Goal: Transaction & Acquisition: Obtain resource

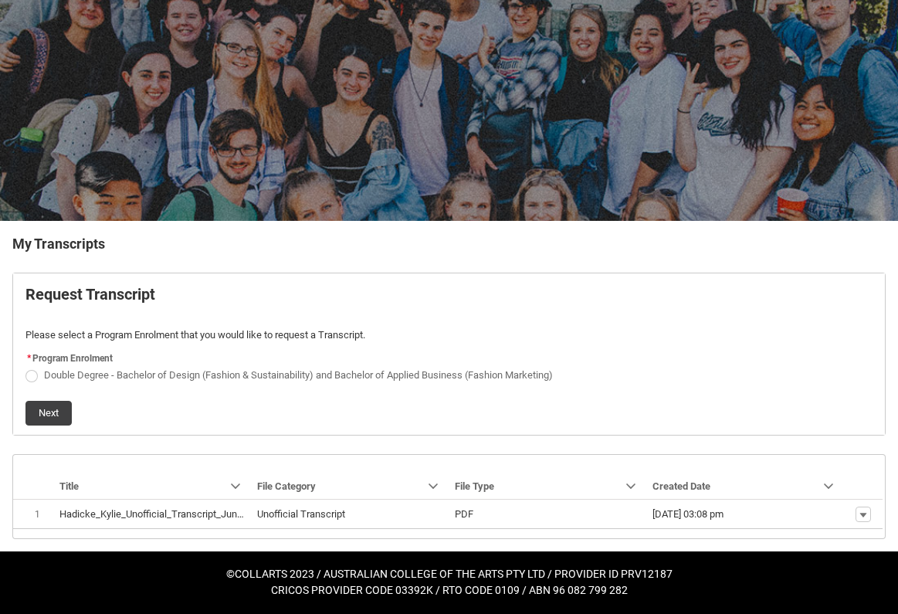
scroll to position [87, 0]
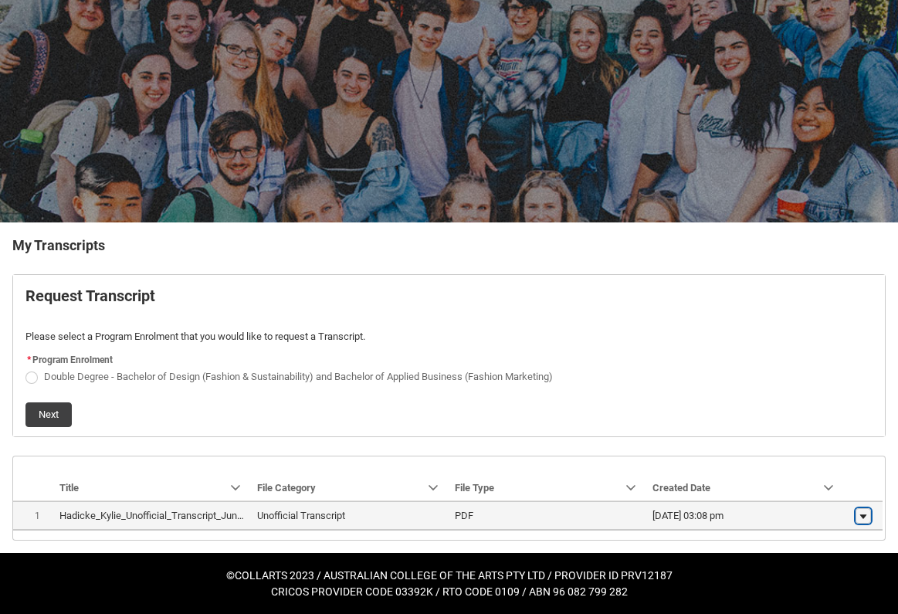
click at [868, 514] on lightning-primitive-icon "button" at bounding box center [863, 516] width 9 height 11
click at [724, 518] on lightning-formatted-date-time "[DATE] 03:08 pm" at bounding box center [688, 516] width 71 height 12
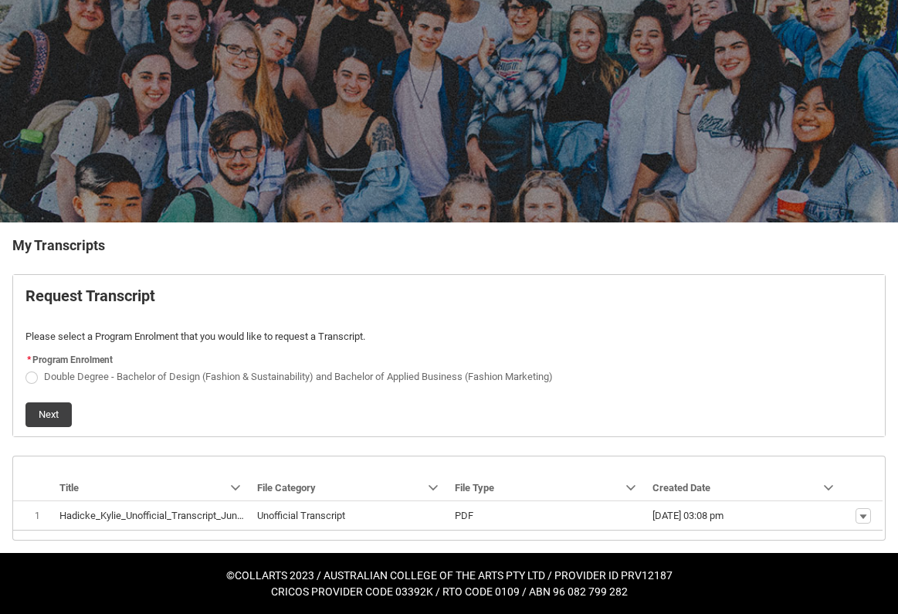
click at [35, 381] on span "Request_Student_Transcript flow" at bounding box center [31, 378] width 12 height 12
click at [25, 369] on input "Double Degree - Bachelor of Design (Fashion & Sustainability) and Bachelor of A…" at bounding box center [25, 368] width 1 height 1
radio input "true"
click at [50, 403] on button "Next" at bounding box center [48, 415] width 46 height 25
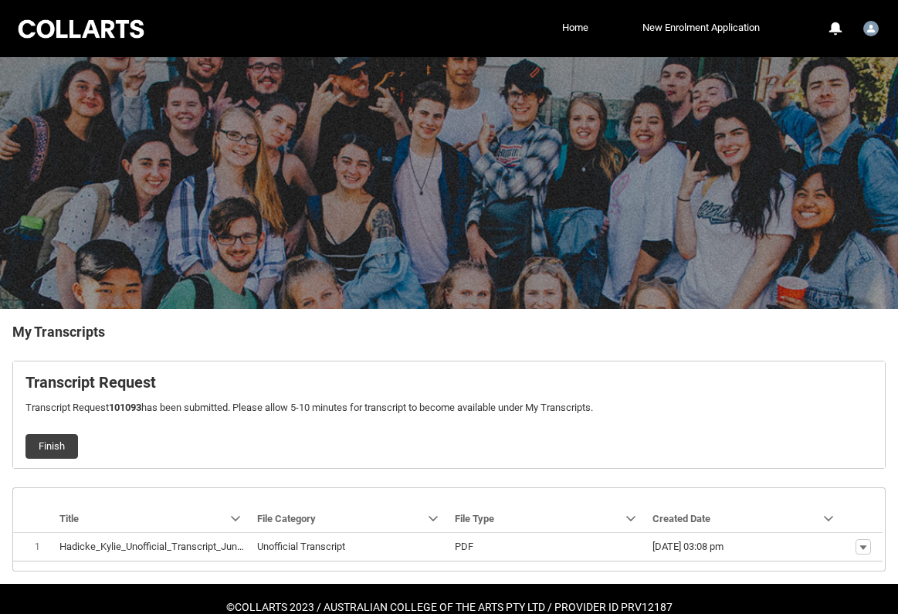
scroll to position [32, 0]
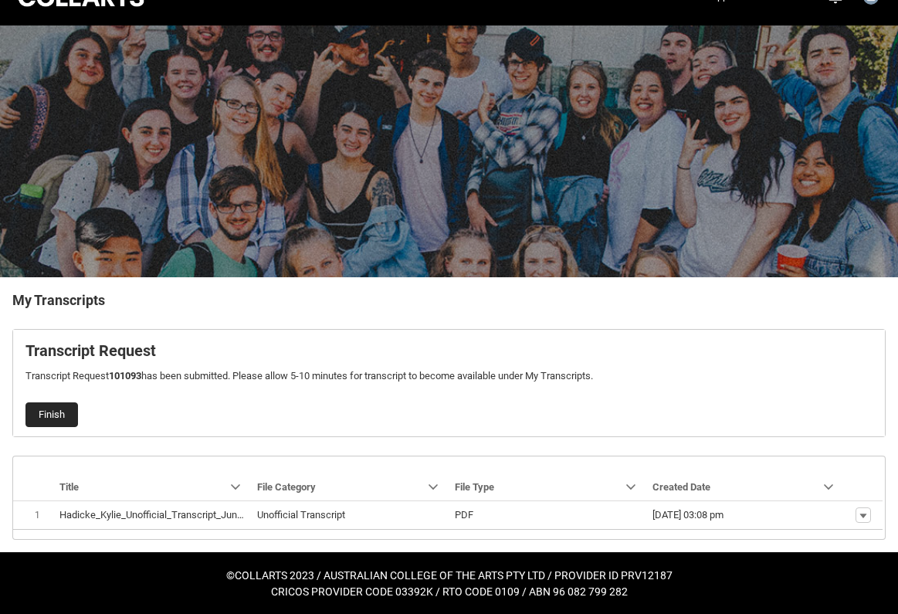
click at [50, 409] on button "Finish" at bounding box center [51, 415] width 53 height 25
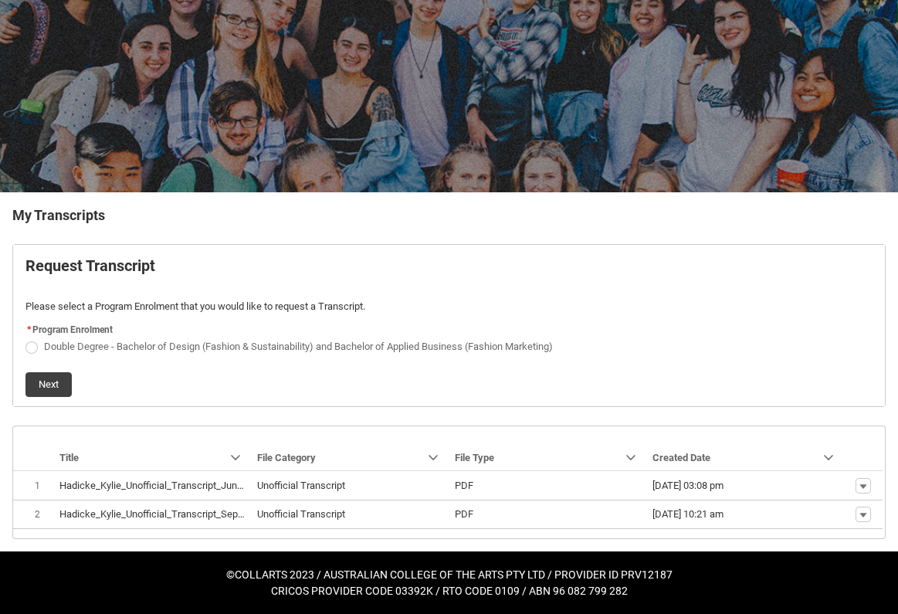
scroll to position [115, 0]
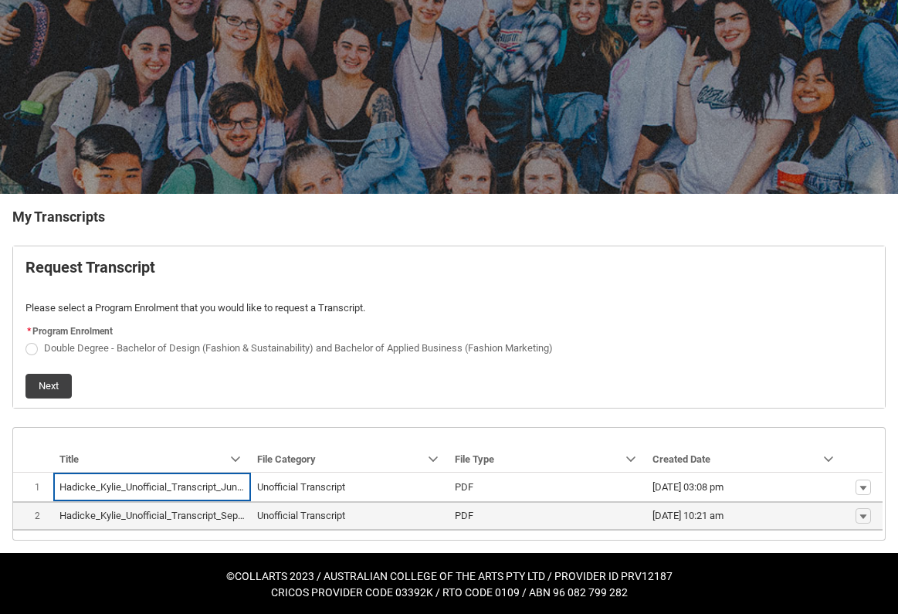
click at [501, 528] on td "PDF" at bounding box center [548, 515] width 198 height 29
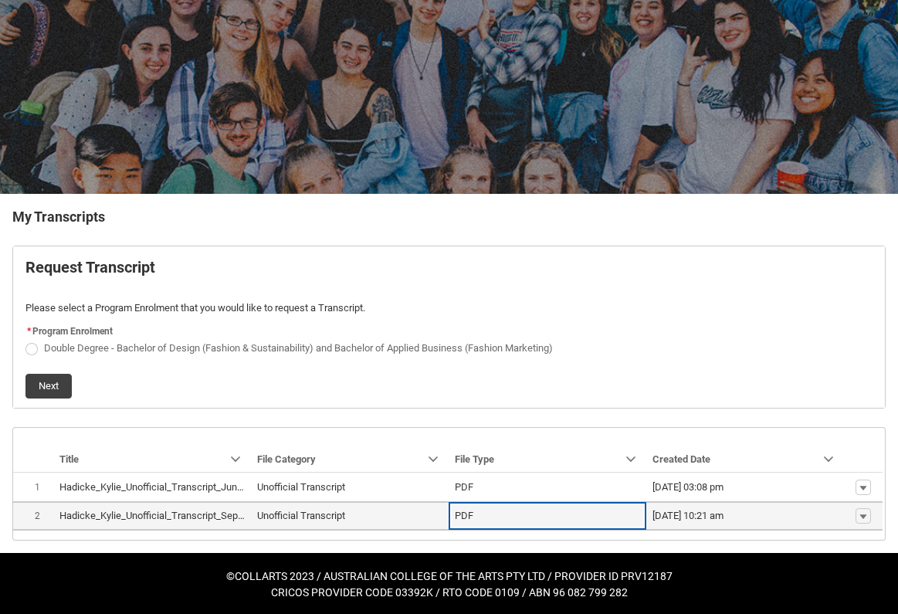
click at [822, 506] on td "[DATE] 10:21 am" at bounding box center [746, 515] width 198 height 29
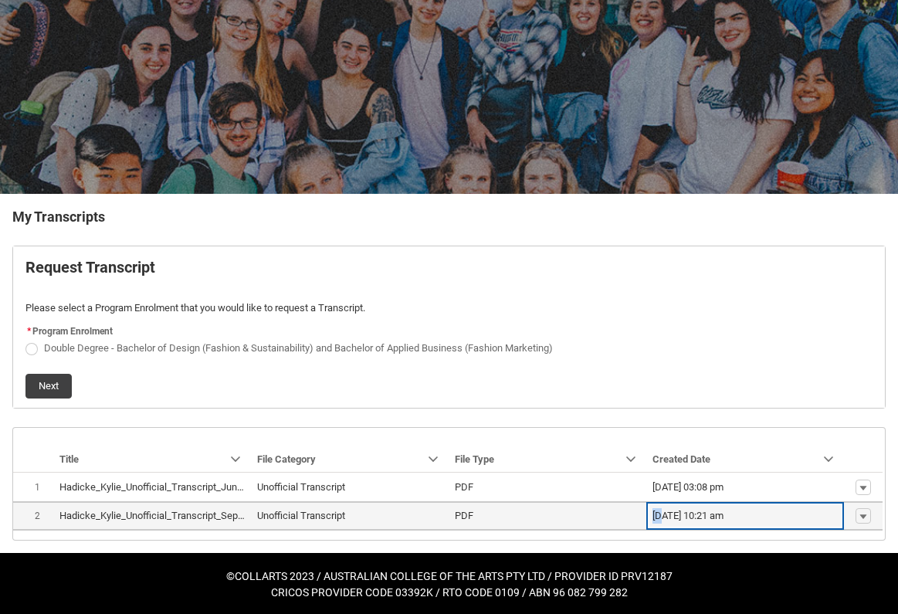
click at [822, 506] on td "[DATE] 10:21 am" at bounding box center [746, 515] width 198 height 29
click at [186, 513] on lightning-base-formatted-text "Hadicke_Kylie_Unofficial_Transcript_Sep 6, 2025.pdf" at bounding box center [173, 516] width 229 height 12
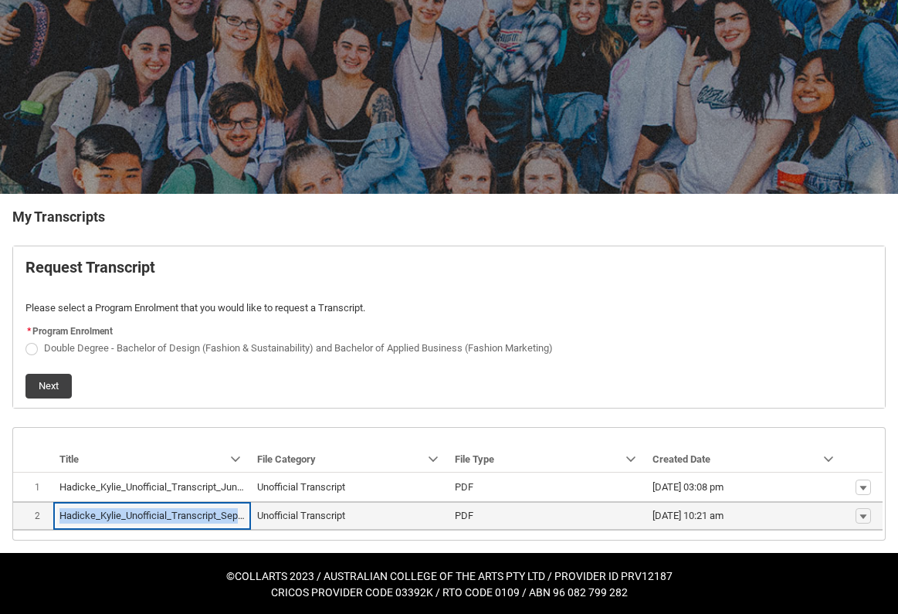
click at [186, 513] on lightning-base-formatted-text "Hadicke_Kylie_Unofficial_Transcript_Sep 6, 2025.pdf" at bounding box center [173, 516] width 229 height 12
click at [856, 519] on button "Show actions" at bounding box center [863, 515] width 15 height 15
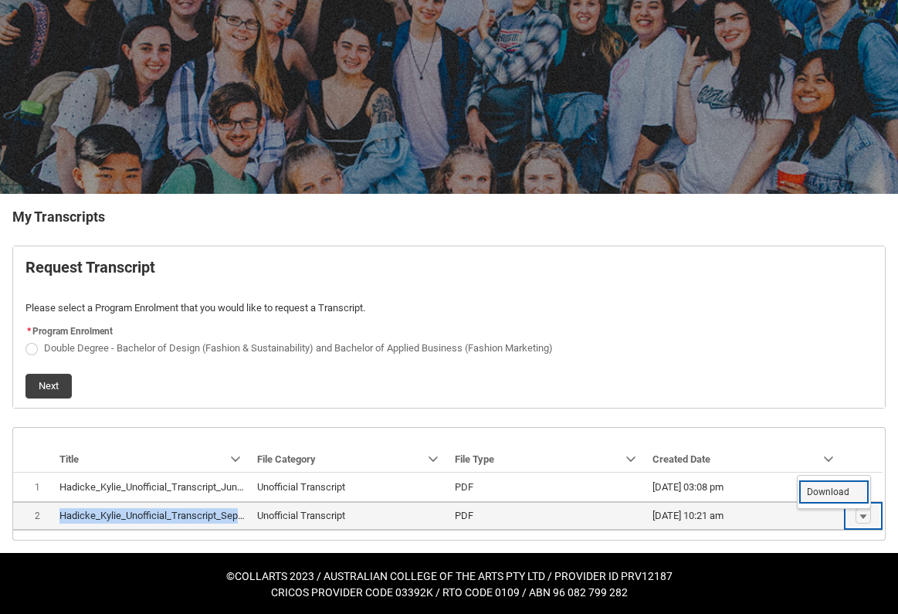
click at [842, 489] on span "Download" at bounding box center [828, 492] width 42 height 14
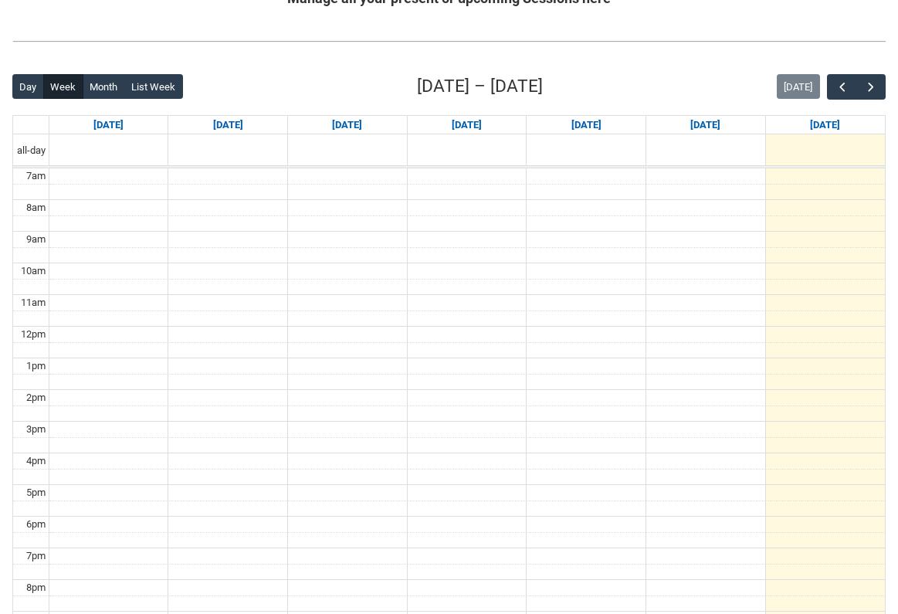
scroll to position [326, 0]
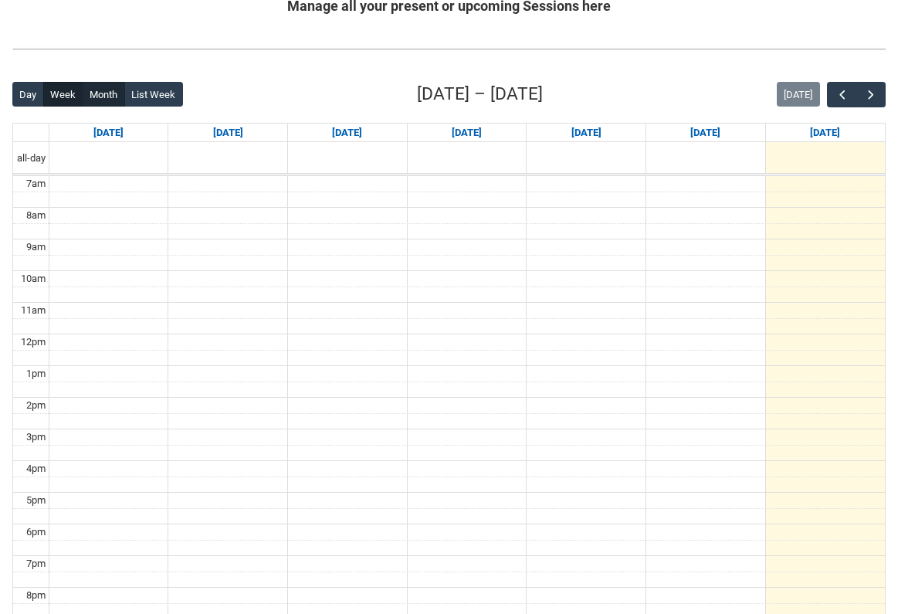
click at [100, 85] on button "Month" at bounding box center [104, 94] width 42 height 25
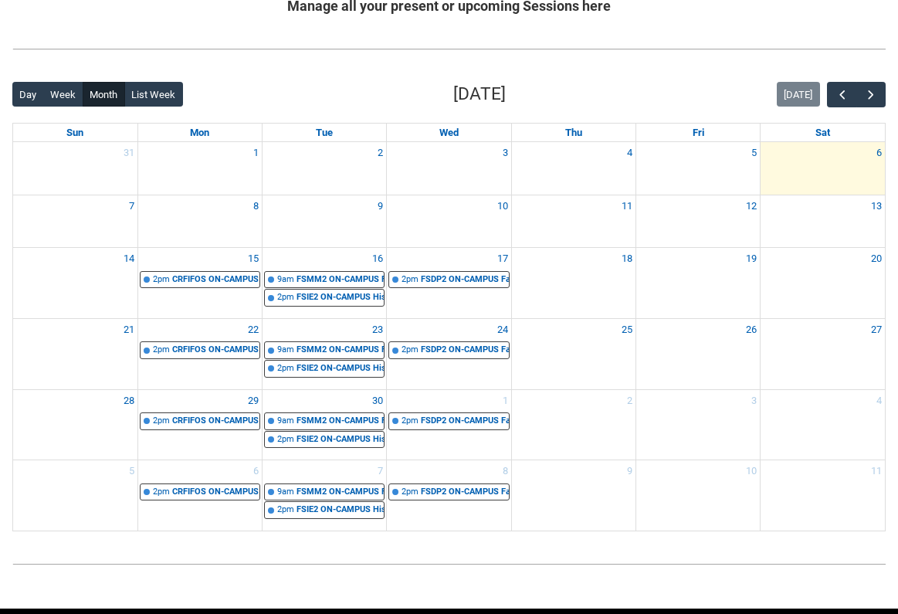
scroll to position [308, 0]
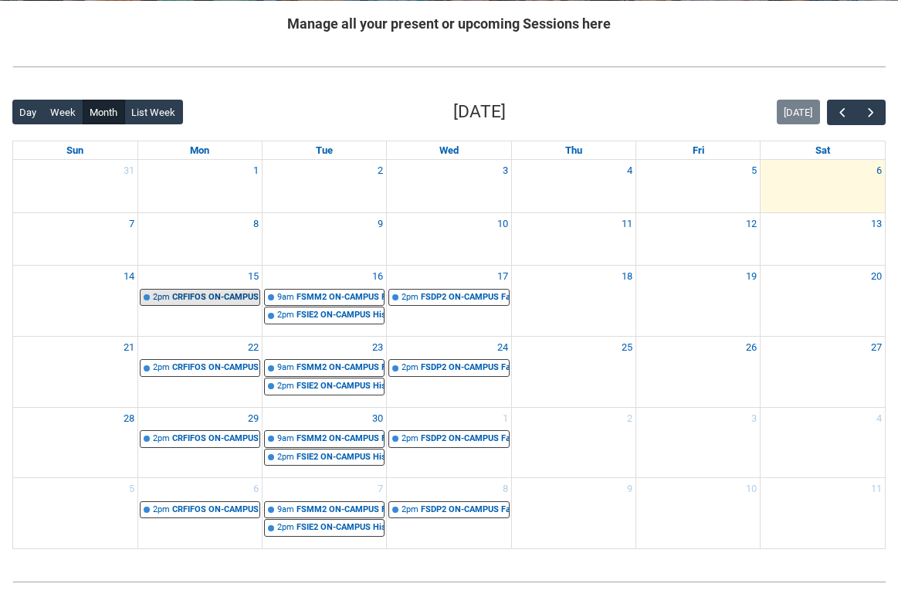
click at [209, 298] on div "CRFIFOS ON-CAMPUS Industry Foundations (Tutorial 6) | Room 103 (Wellington St.)…" at bounding box center [215, 297] width 87 height 13
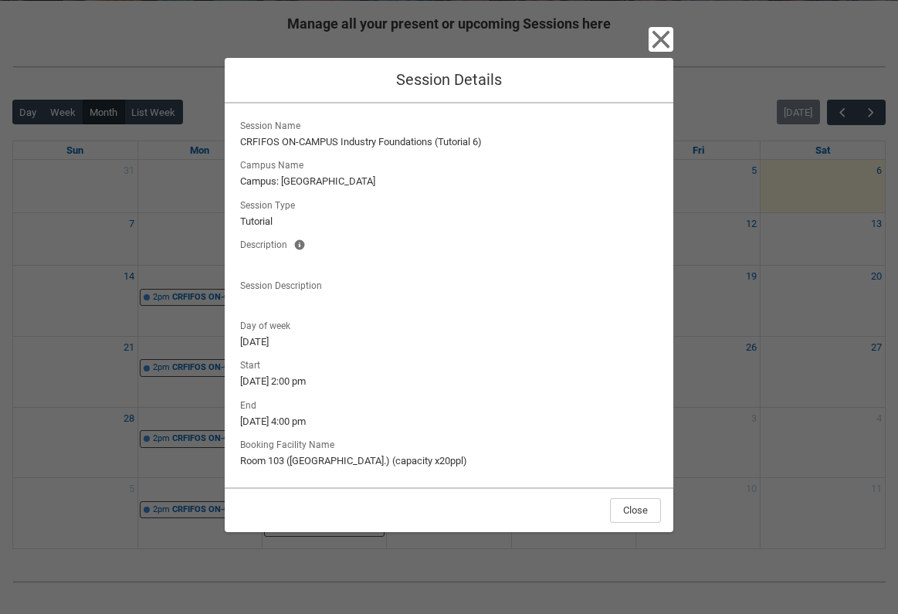
click at [655, 35] on icon "button" at bounding box center [662, 39] width 18 height 18
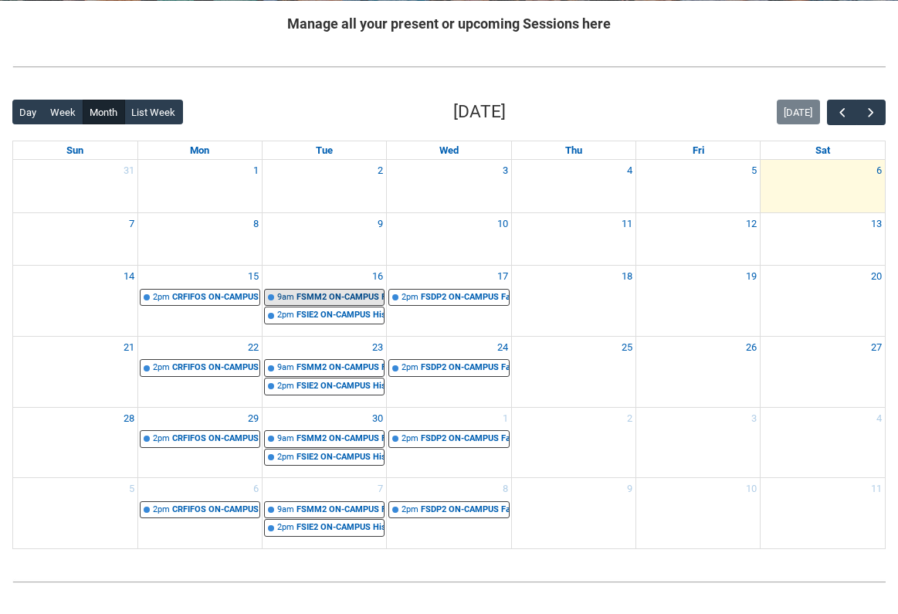
click at [297, 294] on div "FSMM2 ON-CAMPUS Fashion Resourcing and Remaking STAGE 2 | Studio 2 (George St.)…" at bounding box center [340, 297] width 87 height 13
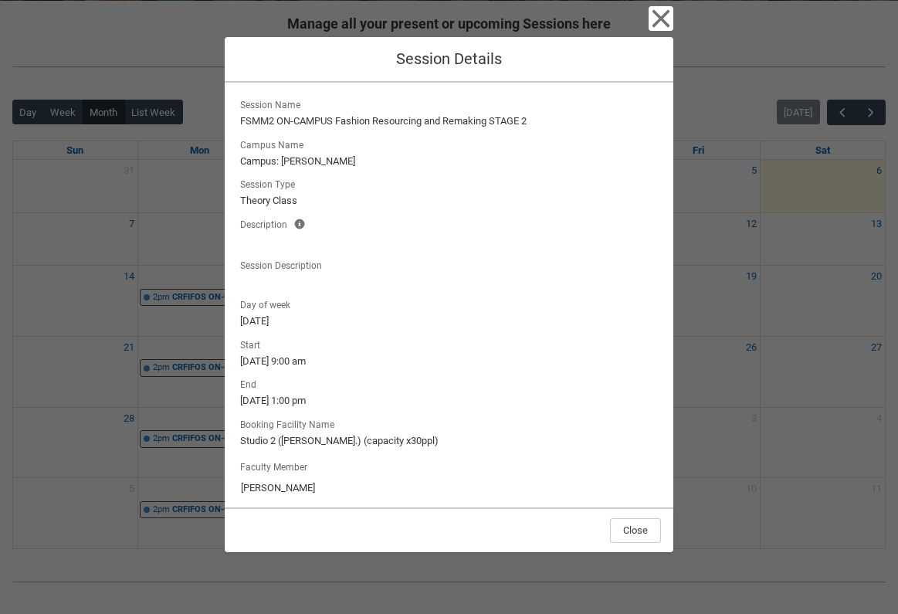
click at [654, 16] on icon "button" at bounding box center [661, 18] width 25 height 25
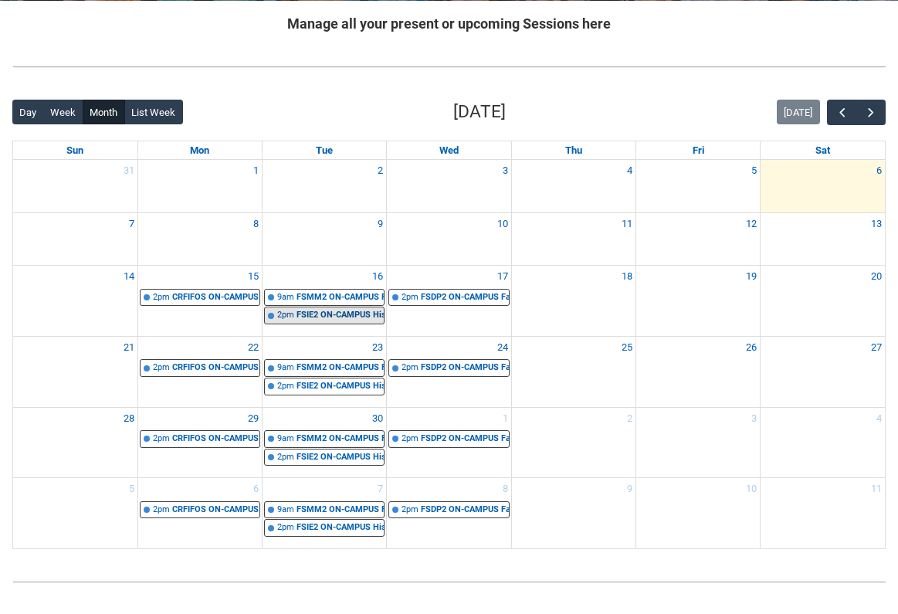
click at [281, 310] on div "2pm" at bounding box center [285, 315] width 17 height 13
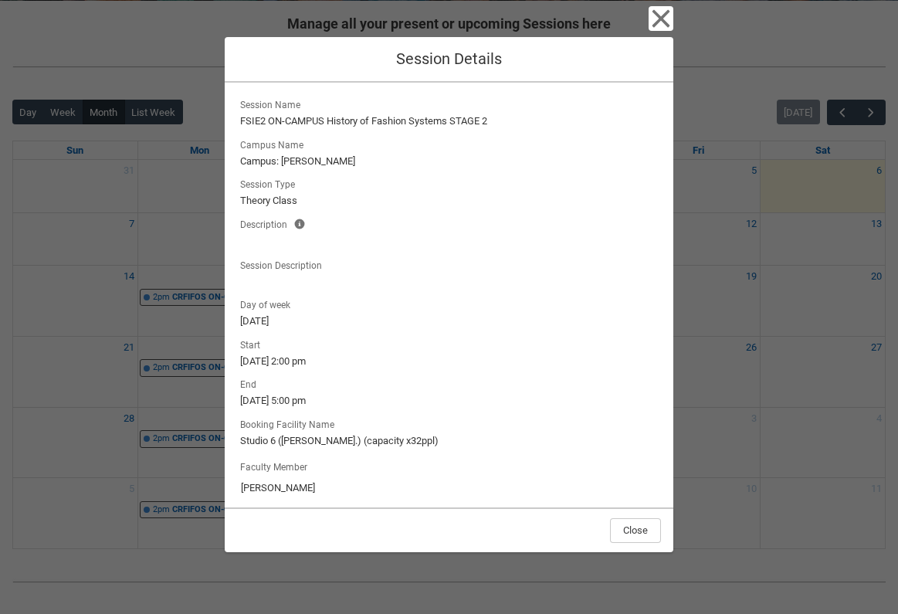
click at [668, 21] on icon "button" at bounding box center [661, 18] width 25 height 25
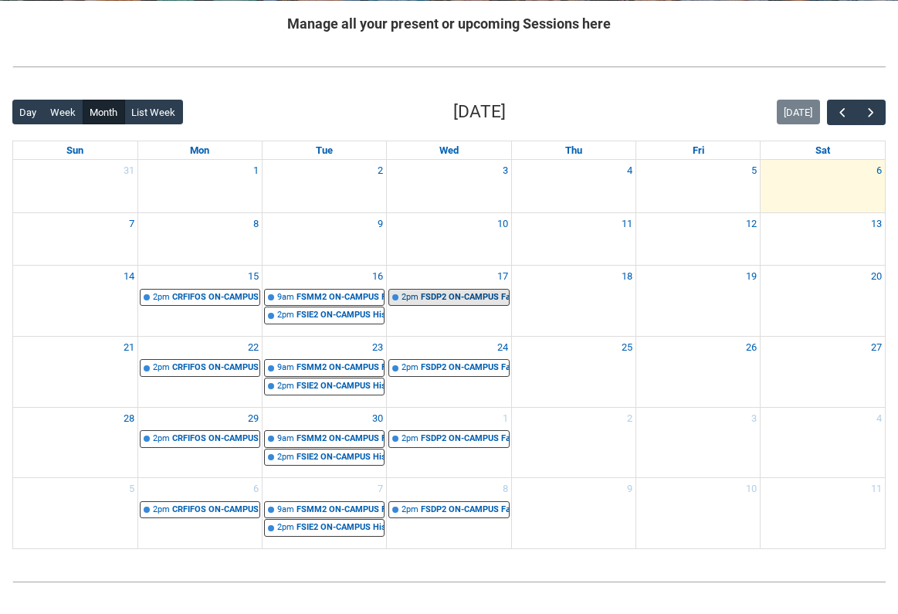
click at [416, 294] on div "2pm" at bounding box center [410, 297] width 17 height 13
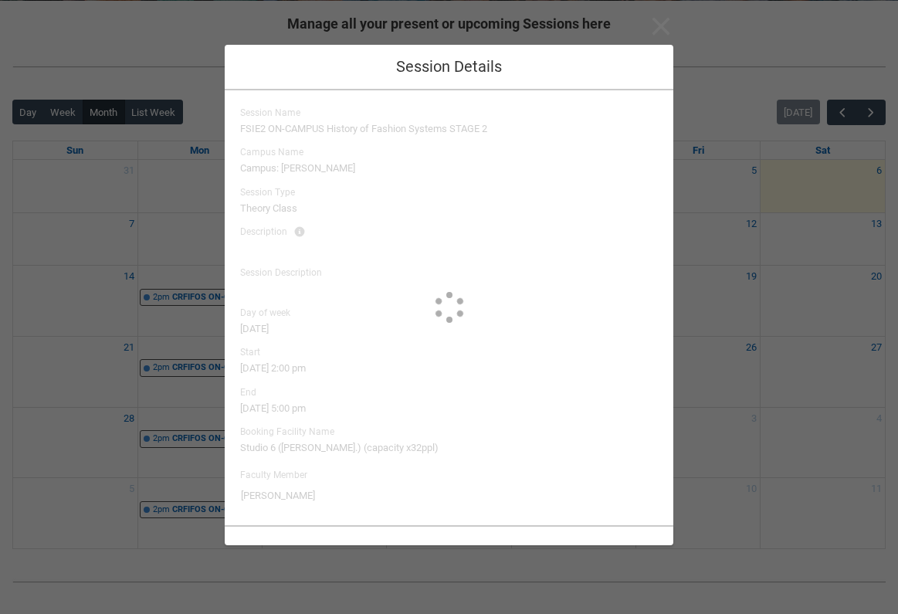
type input "Brianna Hallihan-Farias"
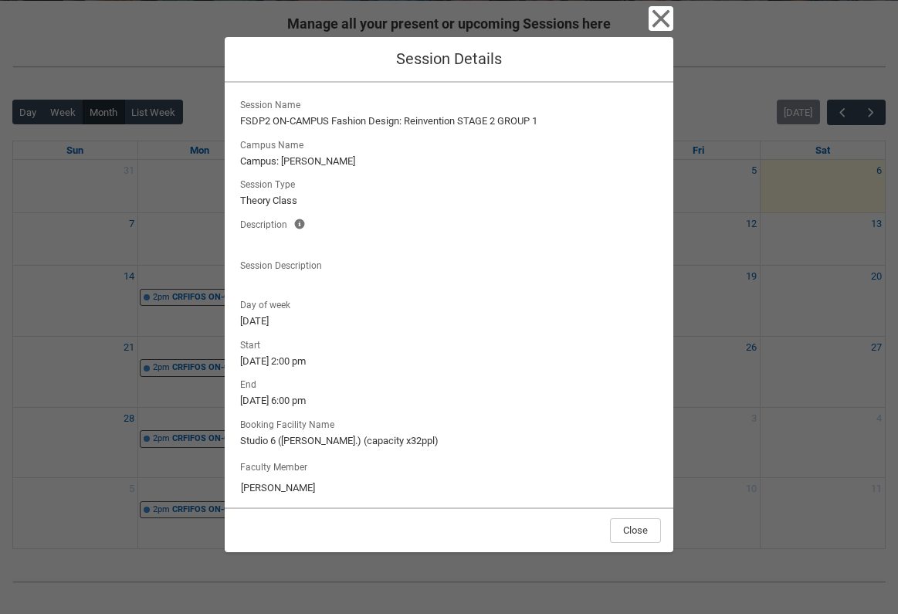
click at [657, 22] on icon "button" at bounding box center [662, 19] width 18 height 18
